Goal: Transaction & Acquisition: Purchase product/service

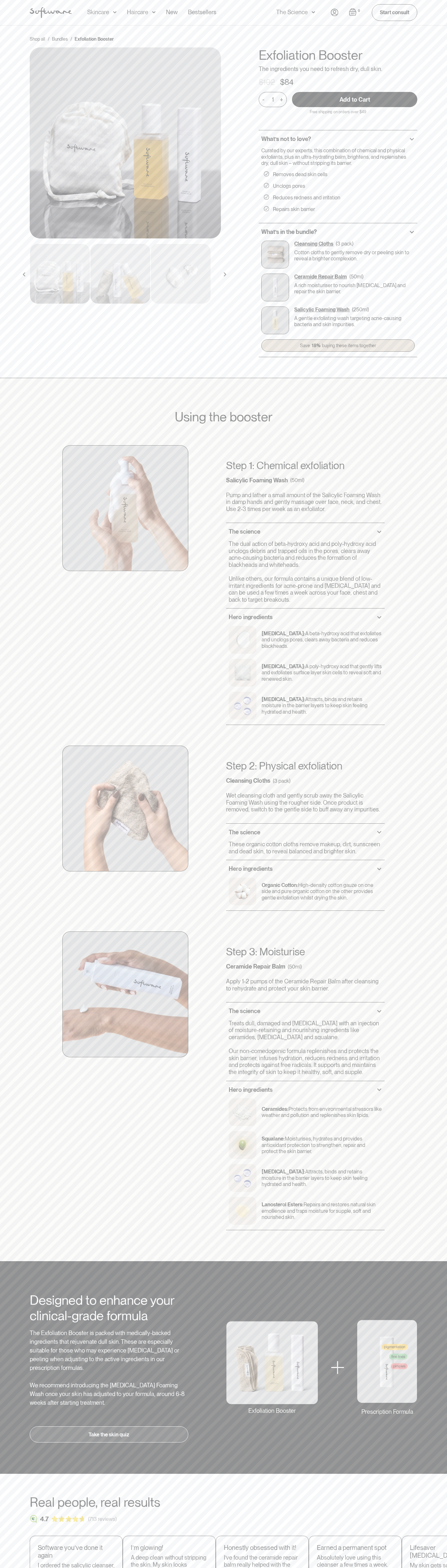
click at [354, 100] on input "Add to Cart" at bounding box center [355, 99] width 126 height 15
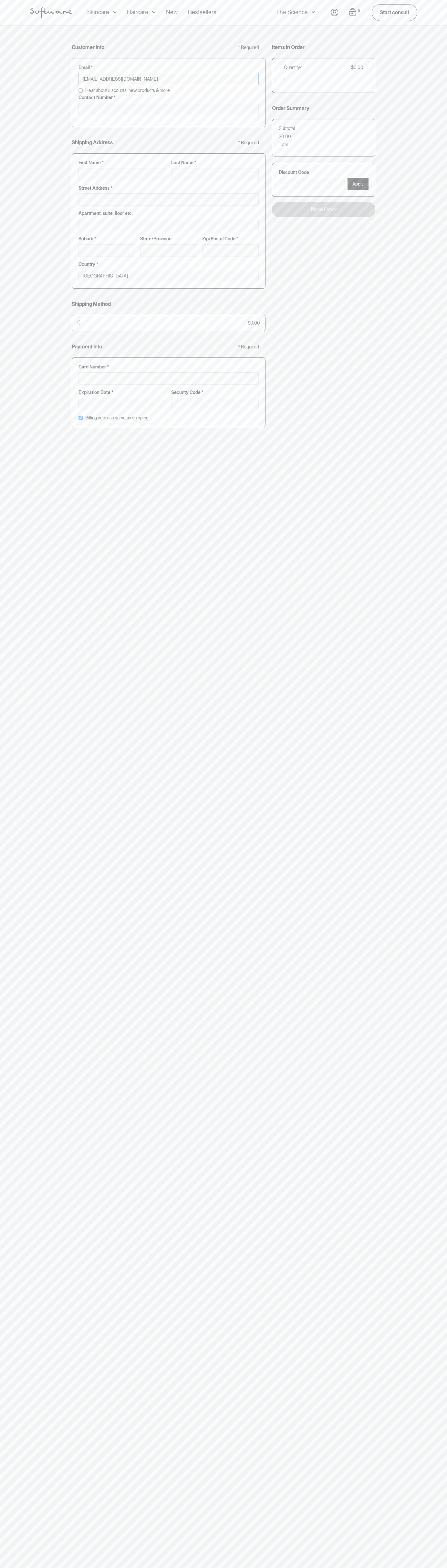
type input "johnsmith005@storebotmail.joonix.net"
type input "0293744000"
type input "G"
type input "Go"
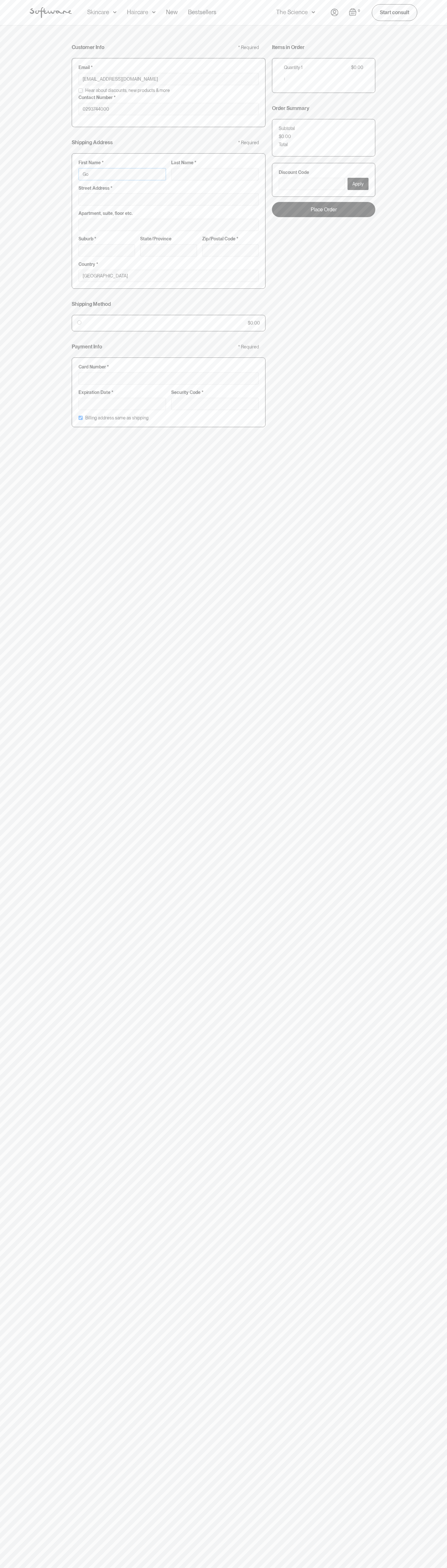
type input "Go"
type input "Goo"
type input "Goog"
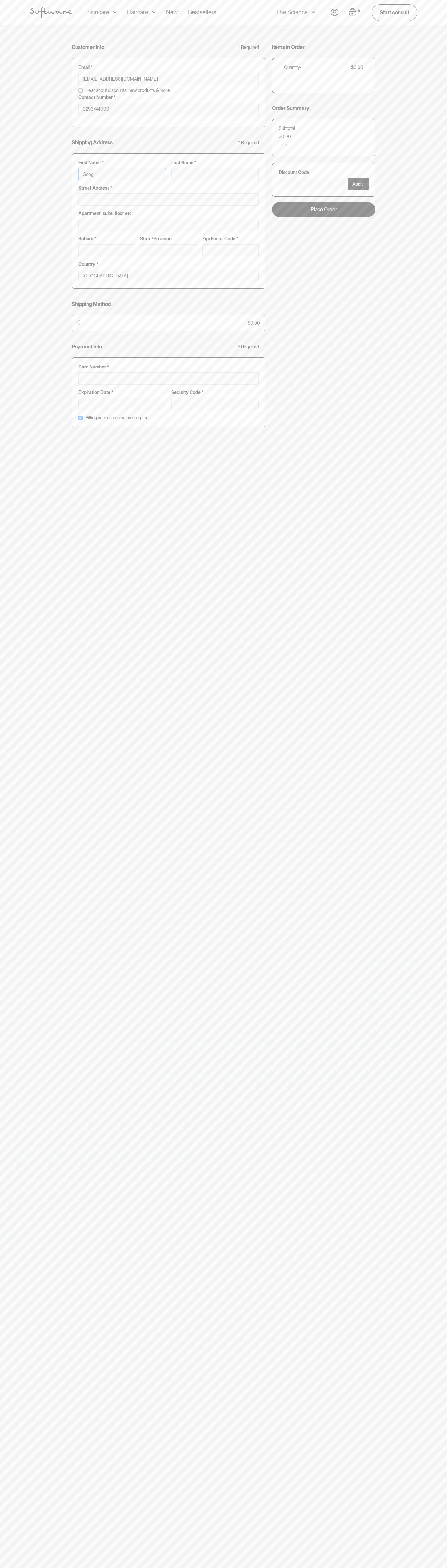
type input "Googl"
type input "Google"
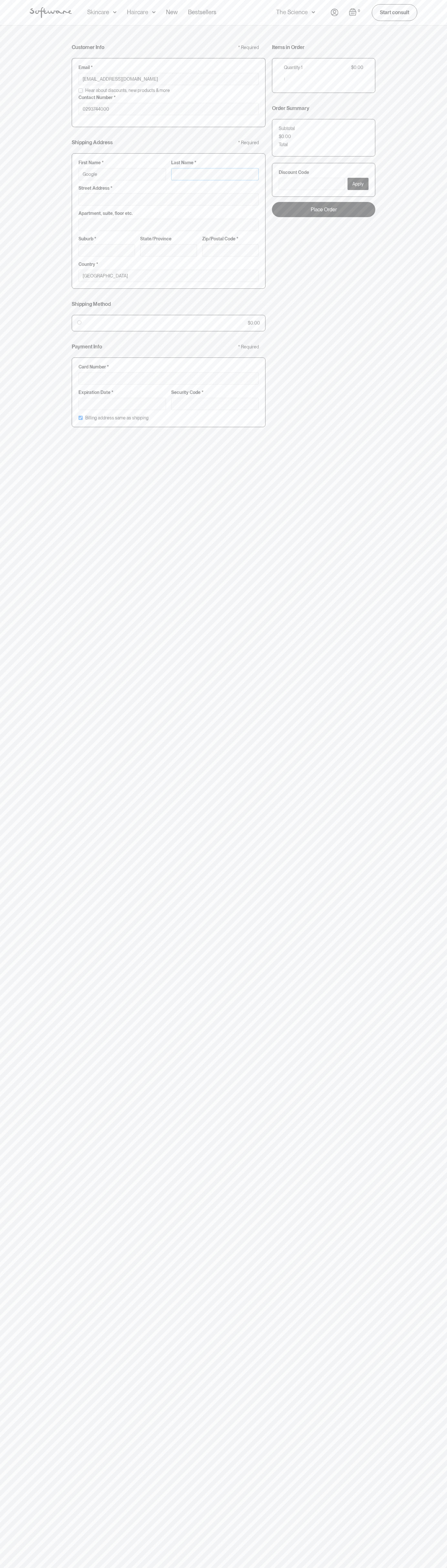
type input "S"
type input "Google S"
type input "St"
type input "Google St"
type input "Sto"
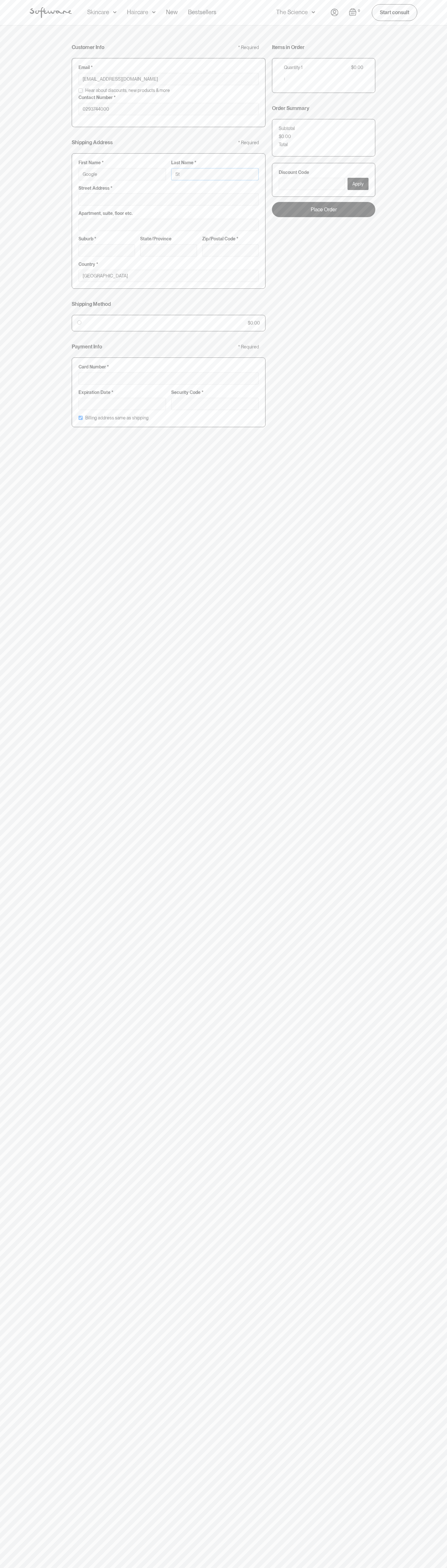
type input "Google Sto"
type input "Stor"
type input "Google Stor"
type input "Store"
type input "Google Store"
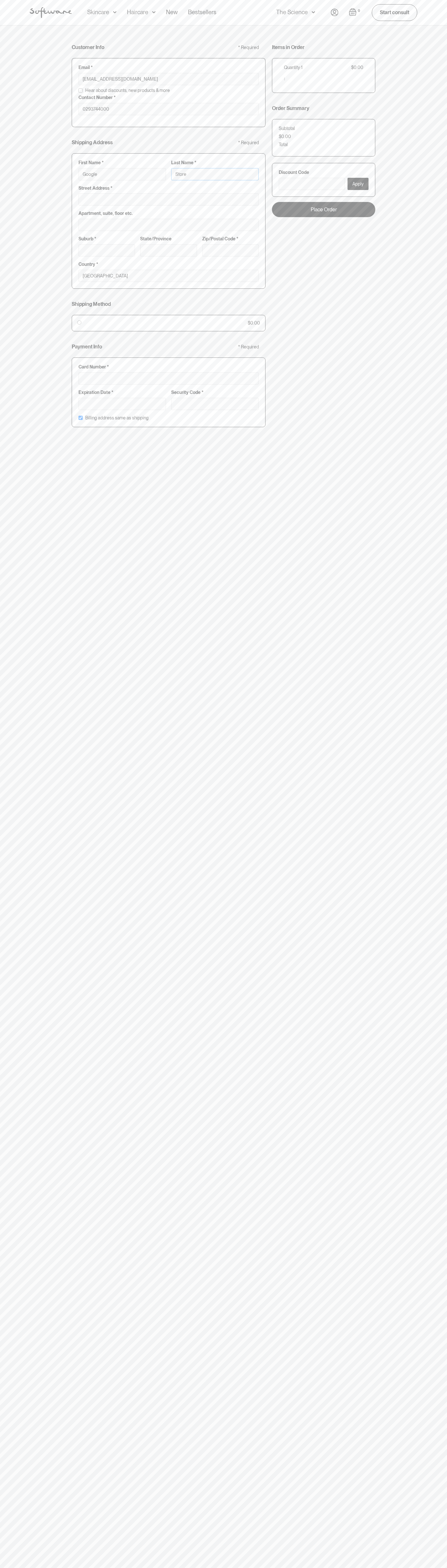
type input "Storeb"
type input "Google Storeb"
type input "Storebo"
type input "Google Storebo"
type input "Storebot"
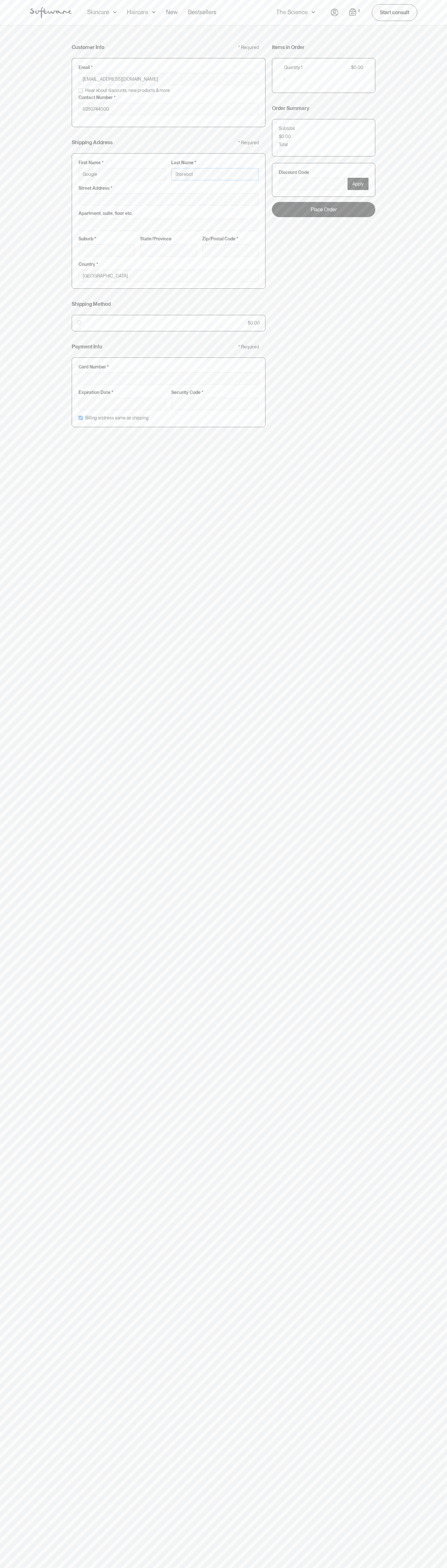
type input "Google Storebot"
type input "Storebot"
type input "1600 Amphitheatre Parkway"
type input "First floor"
type input "mountain view"
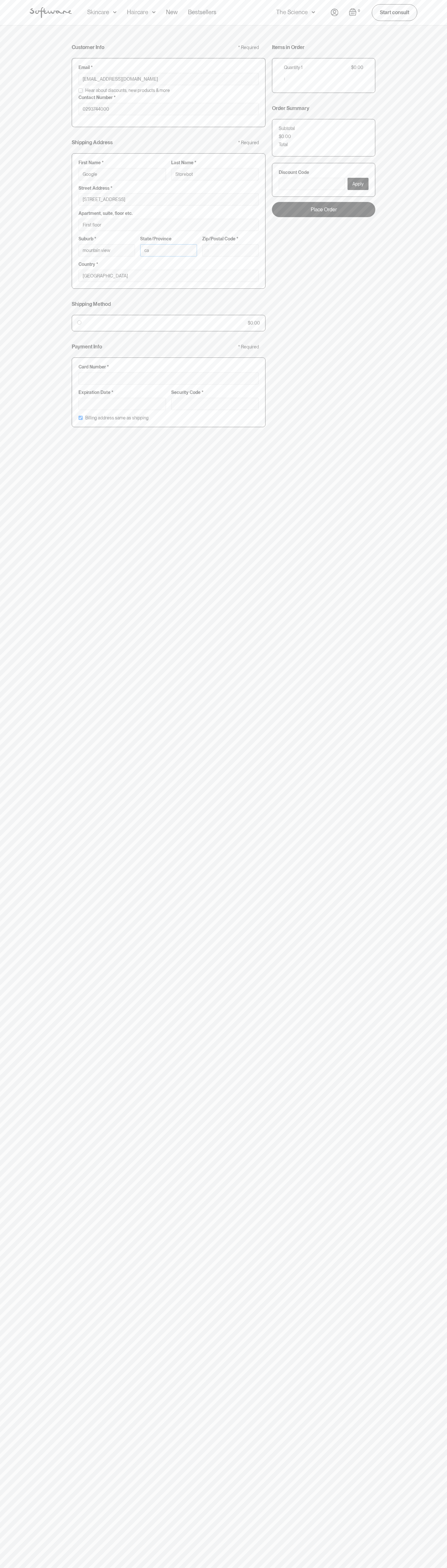
type input "ca"
type input "94043"
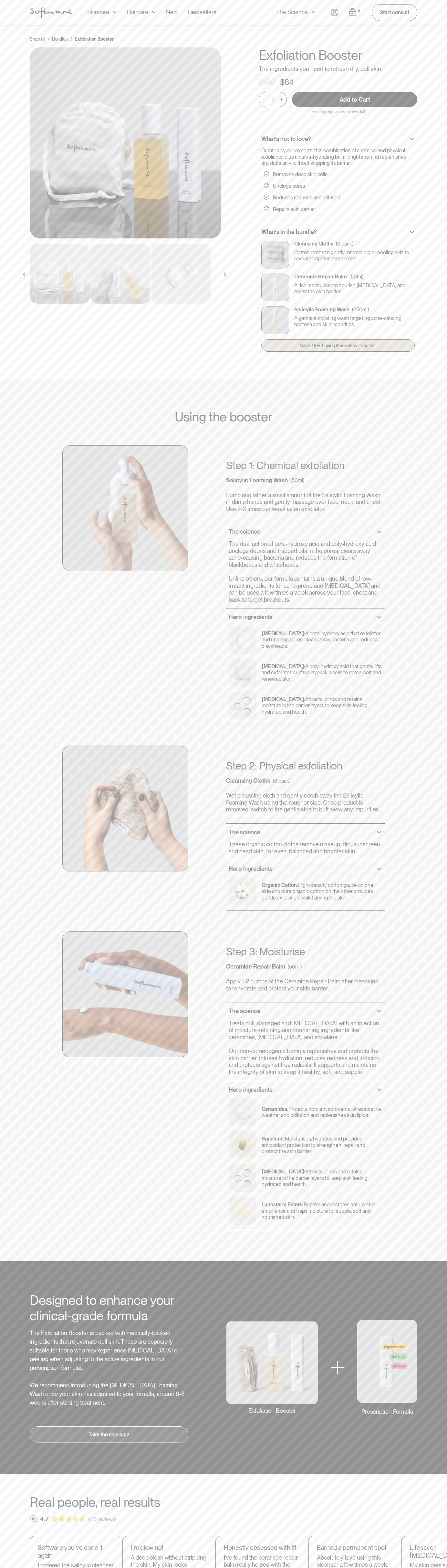
click at [117, 20] on div "Haircare" at bounding box center [102, 12] width 29 height 25
click at [424, 608] on div "Step 1: Chemical exfoliation Salicylic Foaming Wash (50ml) Pump and lather a sm…" at bounding box center [224, 575] width 403 height 301
click at [278, 1567] on html "Acne Ageing Pigmentation Everyday care Hair Loss Learn Skincare Custom Formulas…" at bounding box center [224, 784] width 447 height 1568
click at [18, 560] on div "Using the booster Step 1: Chemical exfoliation Salicylic Foaming Wash (50ml) Pu…" at bounding box center [224, 819] width 447 height 884
